Goal: Task Accomplishment & Management: Manage account settings

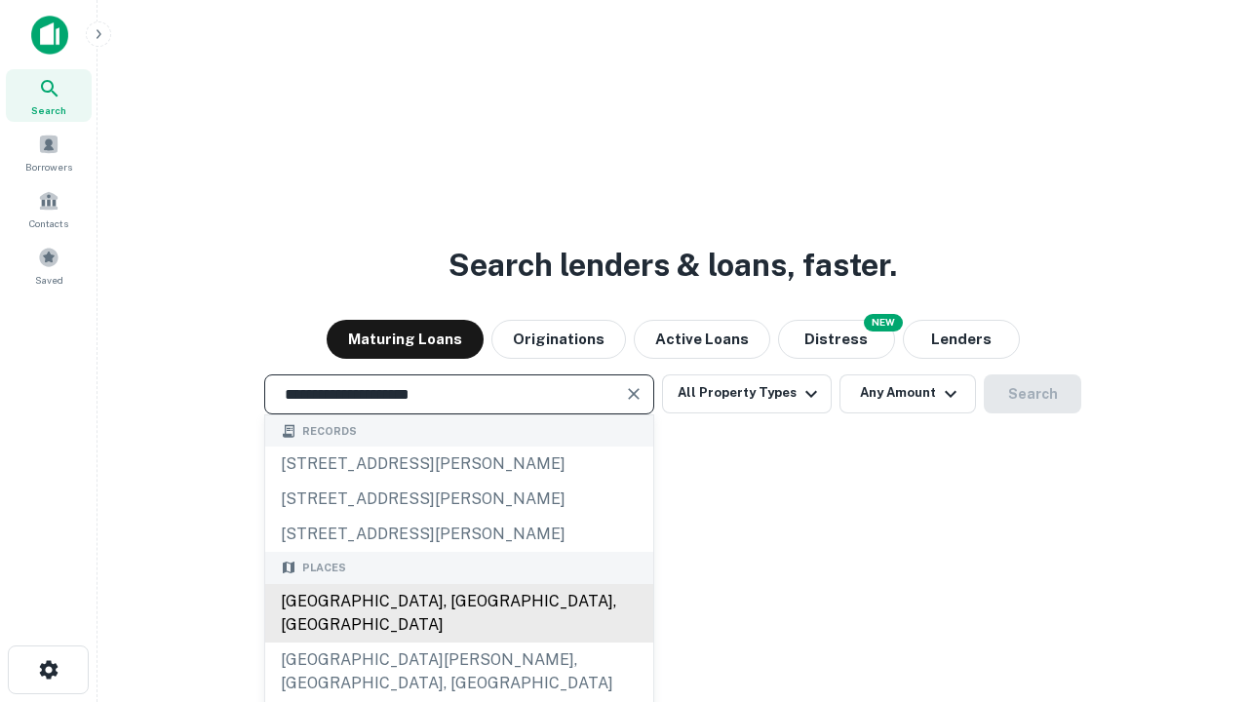
click at [458, 643] on div "[GEOGRAPHIC_DATA], [GEOGRAPHIC_DATA], [GEOGRAPHIC_DATA]" at bounding box center [459, 613] width 388 height 59
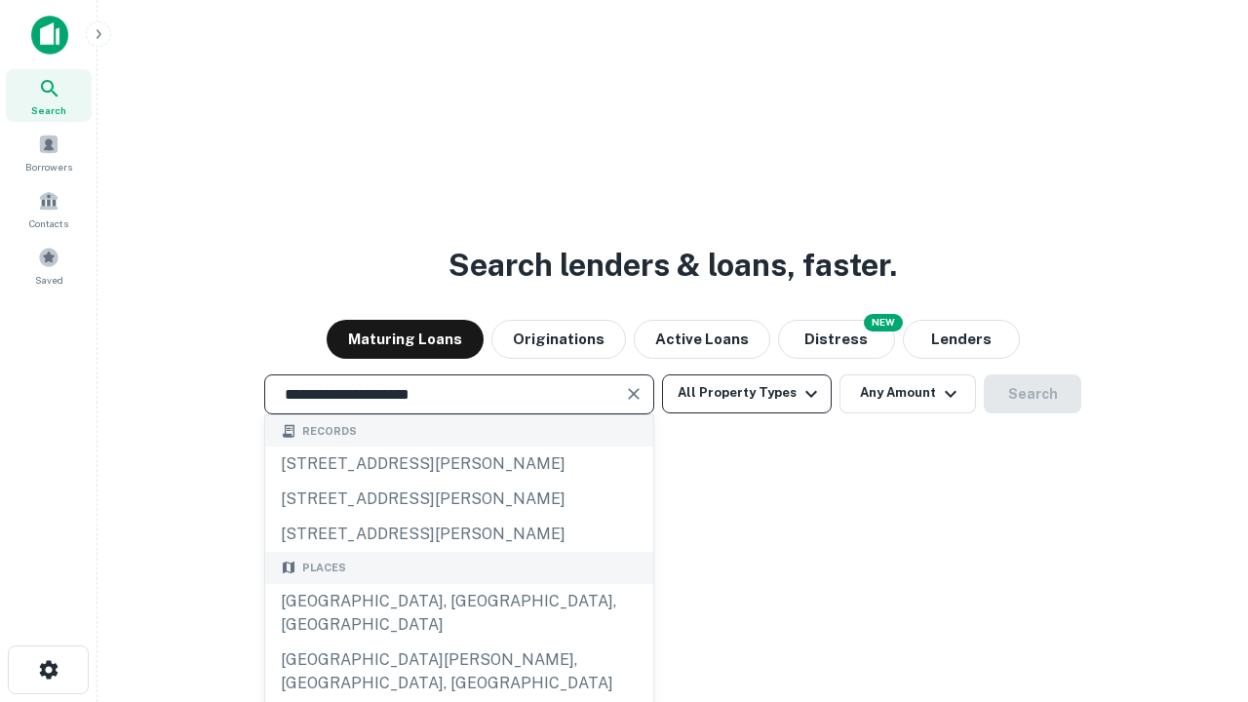
type input "**********"
click at [747, 393] on button "All Property Types" at bounding box center [747, 393] width 170 height 39
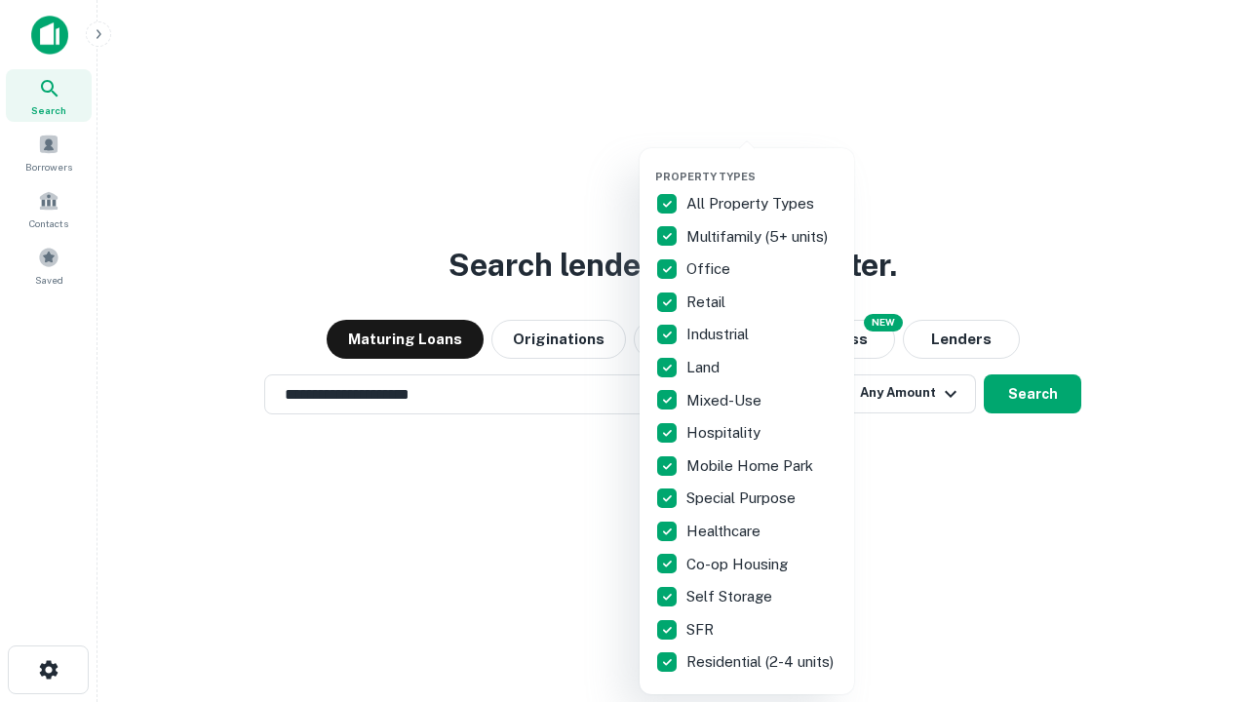
click at [763, 164] on button "button" at bounding box center [762, 164] width 215 height 1
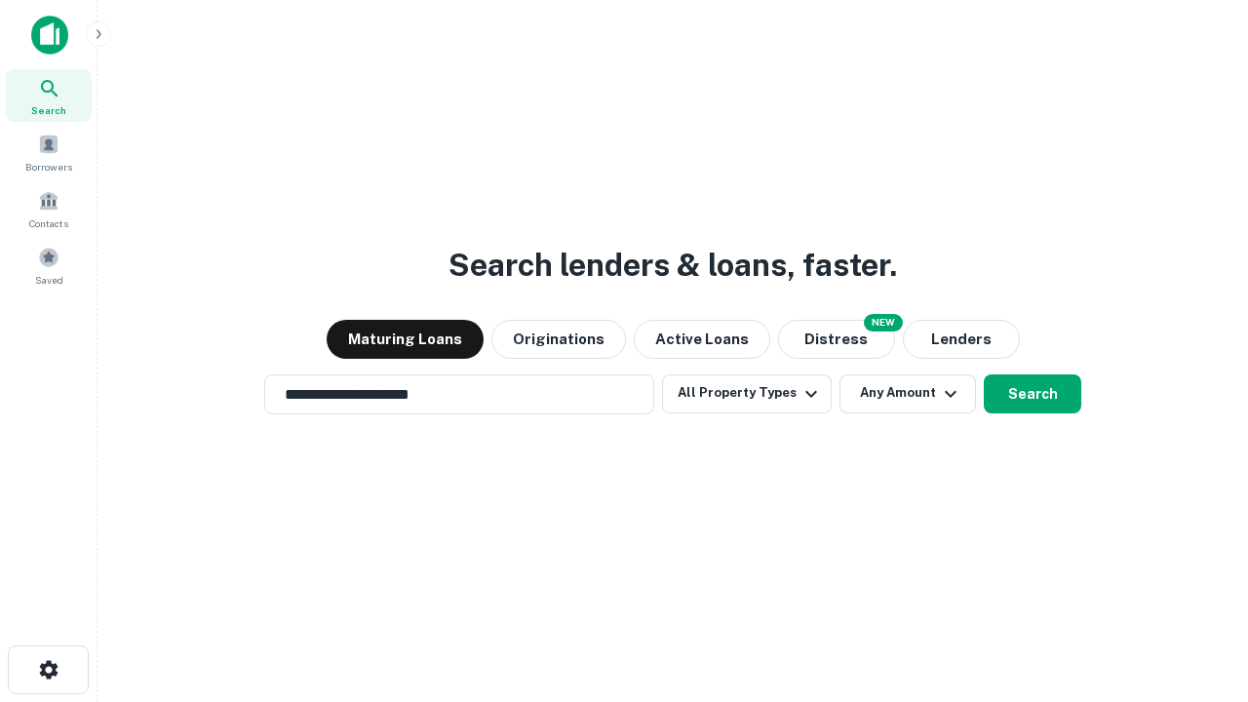
scroll to position [12, 235]
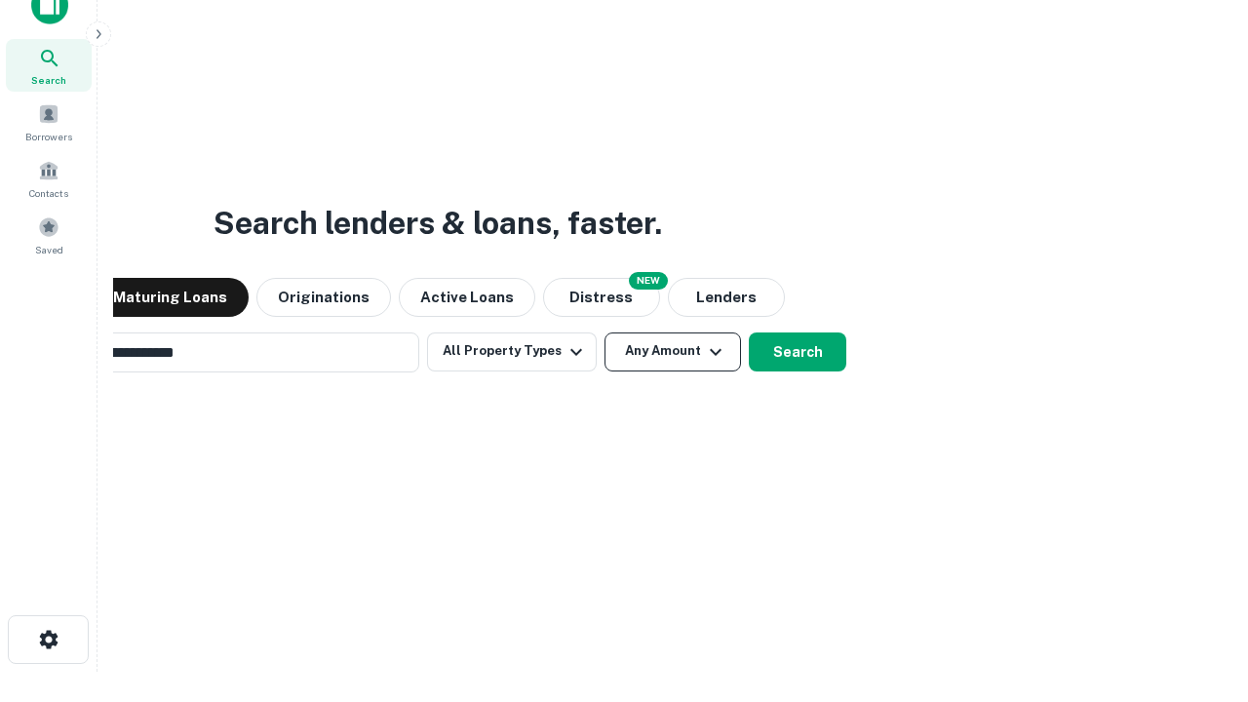
click at [605, 333] on button "Any Amount" at bounding box center [673, 352] width 137 height 39
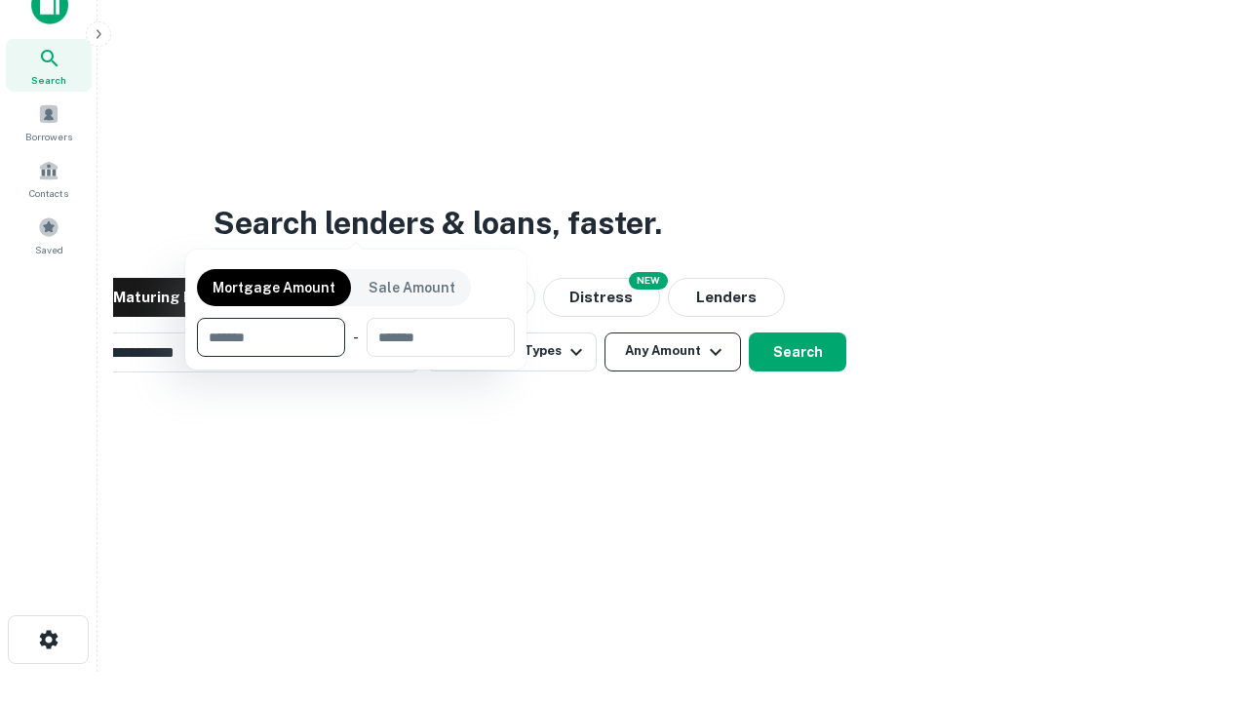
scroll to position [31, 0]
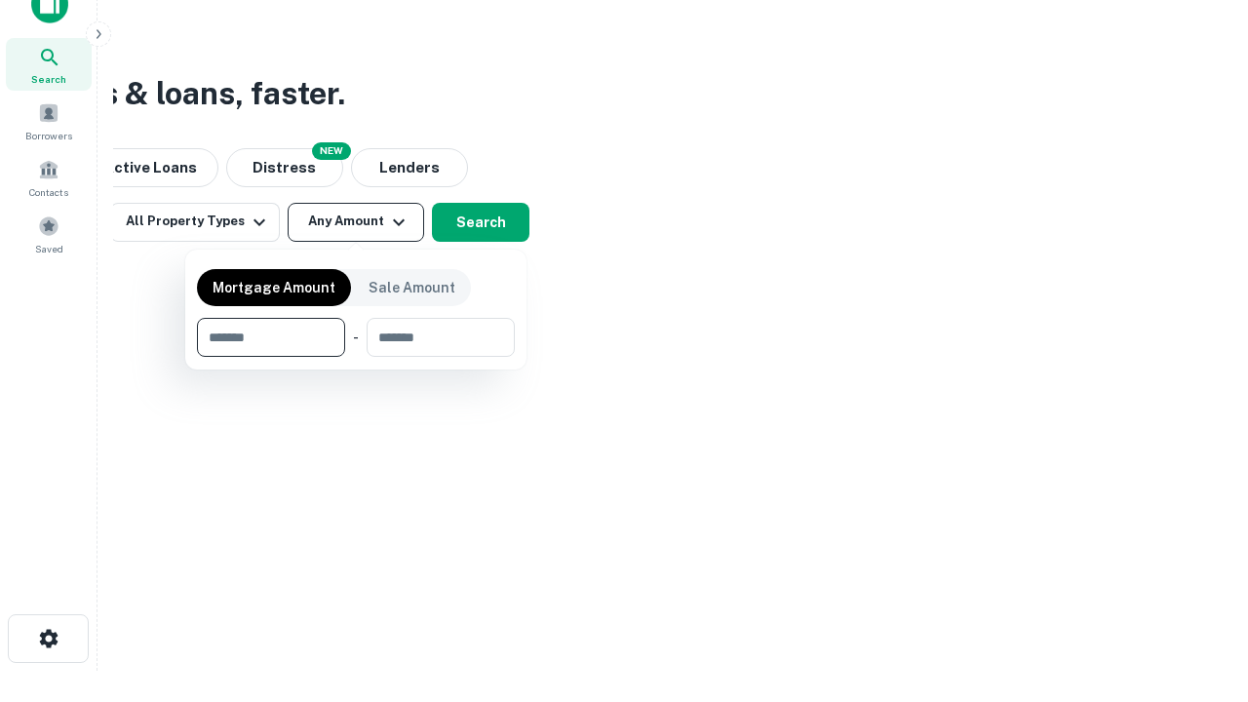
type input "*******"
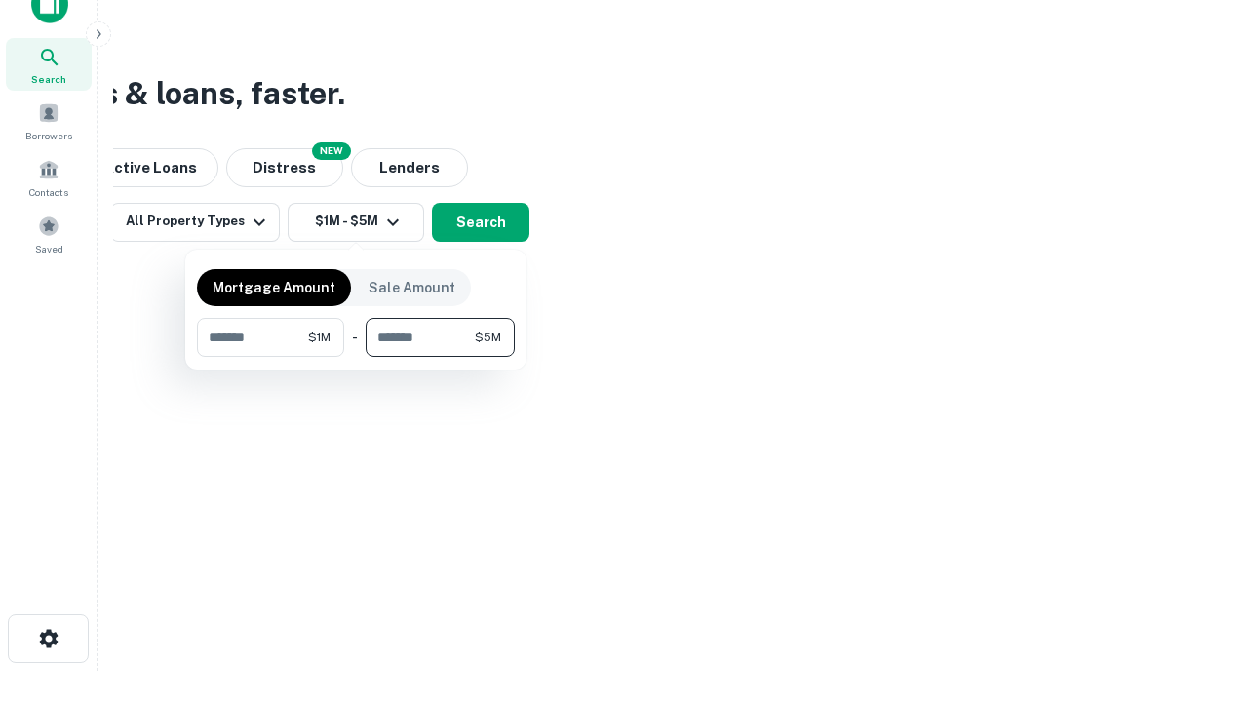
type input "*******"
click at [356, 357] on button "button" at bounding box center [356, 357] width 318 height 1
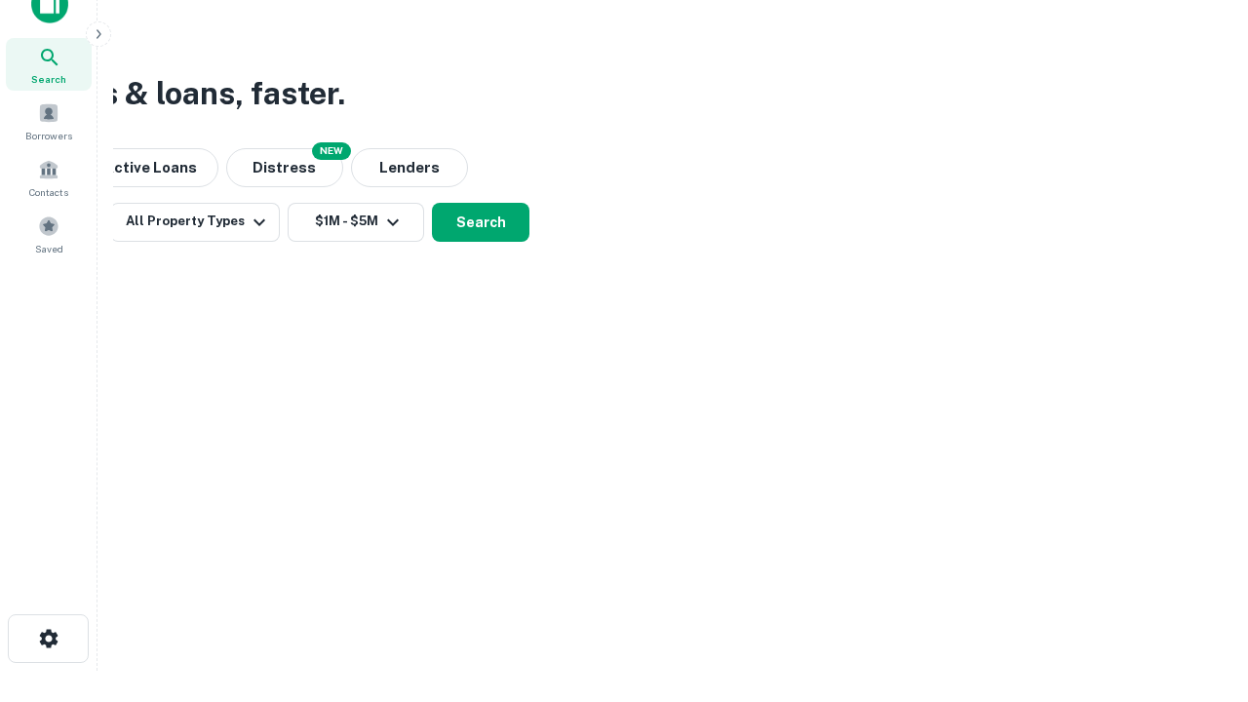
scroll to position [12, 360]
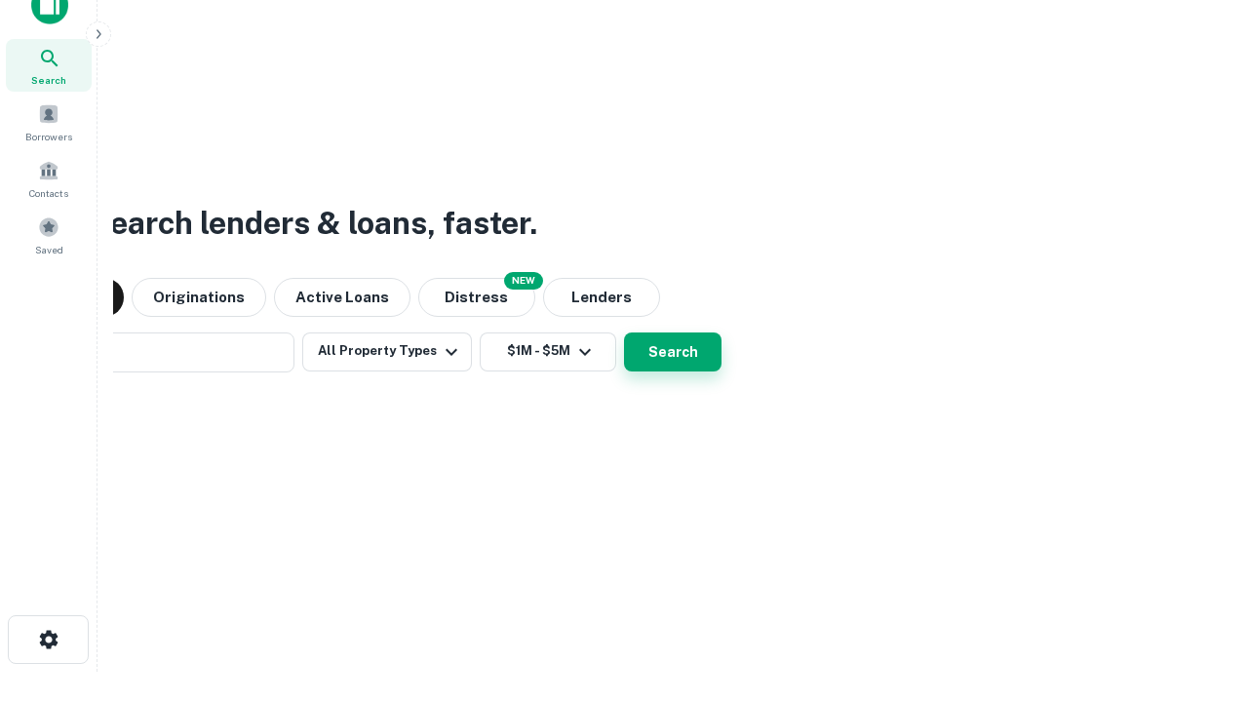
click at [624, 333] on button "Search" at bounding box center [673, 352] width 98 height 39
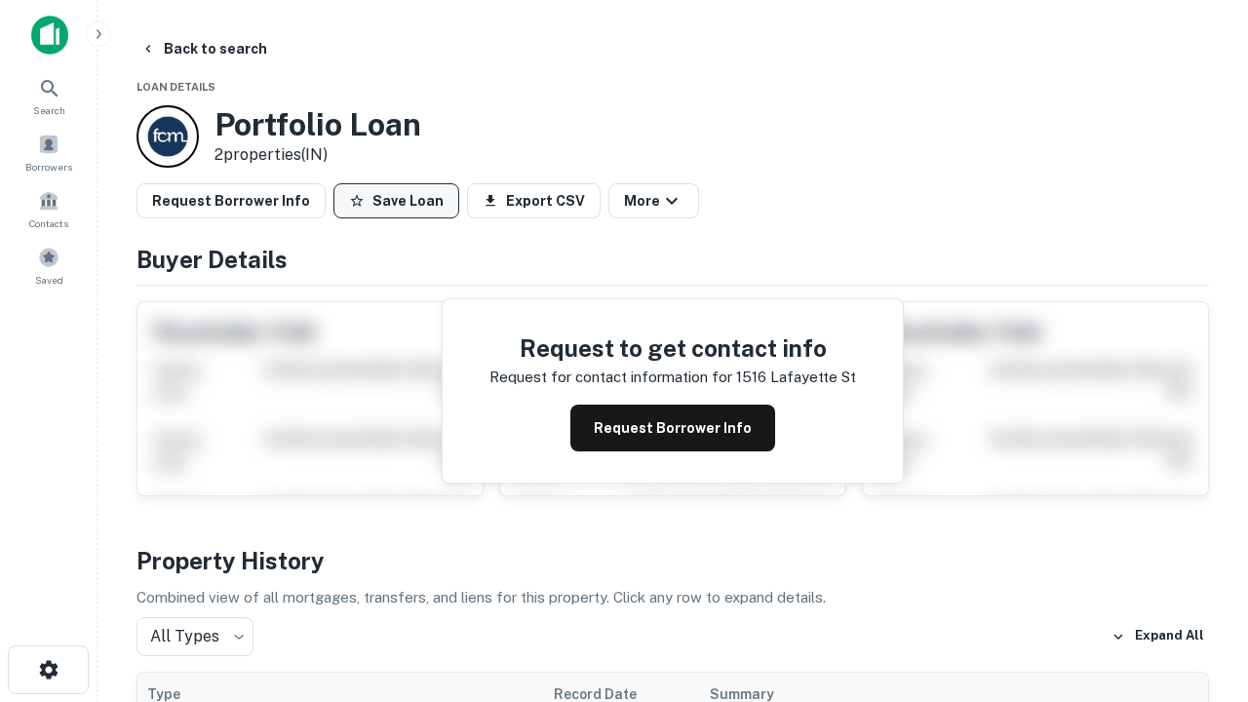
click at [396, 201] on button "Save Loan" at bounding box center [396, 200] width 126 height 35
click at [401, 201] on button "Loan Saved" at bounding box center [400, 200] width 135 height 35
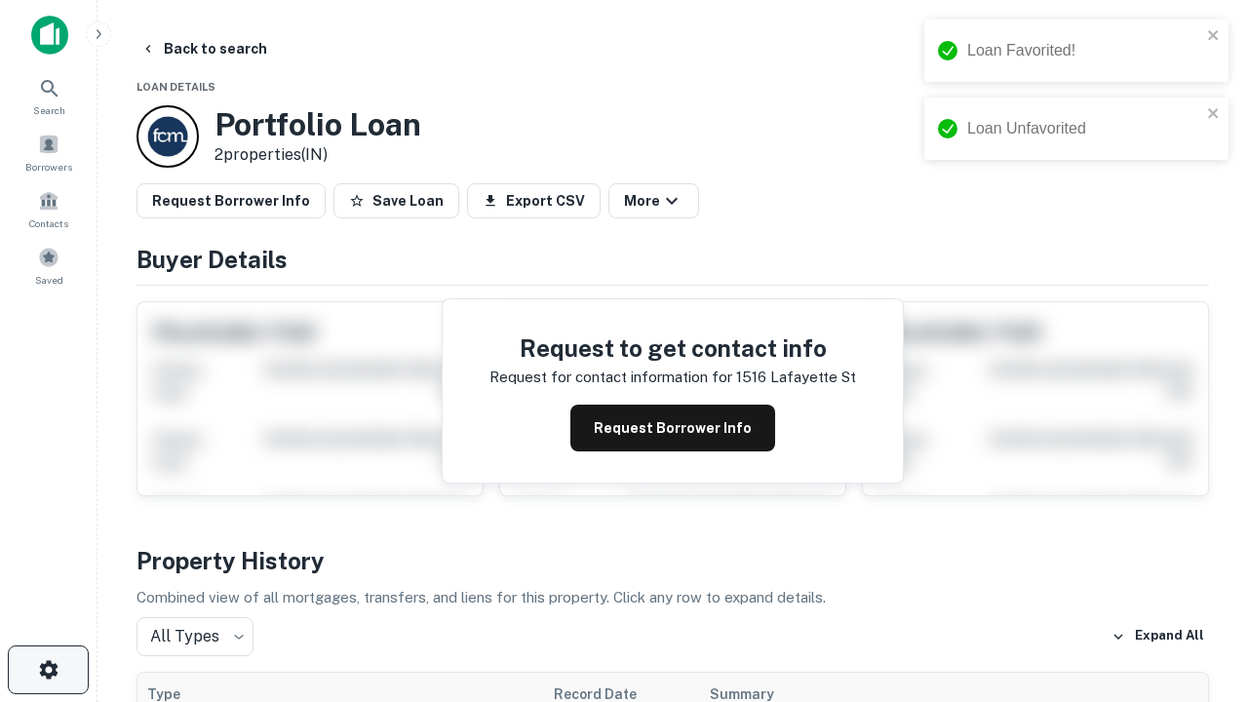
click at [48, 670] on icon "button" at bounding box center [48, 669] width 23 height 23
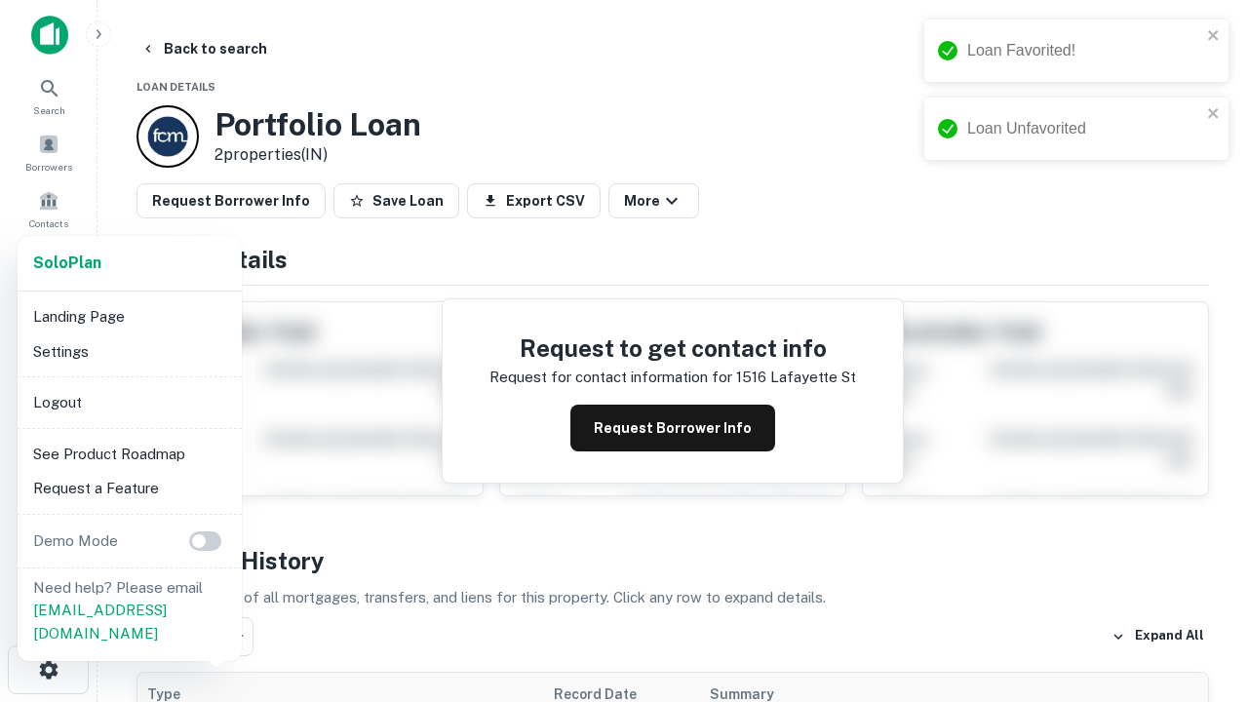
click at [129, 402] on li "Logout" at bounding box center [129, 402] width 209 height 35
